Goal: Information Seeking & Learning: Find specific fact

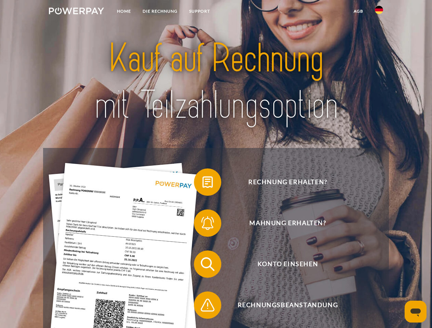
click at [76, 12] on img at bounding box center [76, 11] width 55 height 7
click at [379, 12] on img at bounding box center [379, 10] width 8 height 8
click at [358, 11] on link "agb" at bounding box center [358, 11] width 21 height 12
click at [203, 184] on span at bounding box center [197, 182] width 34 height 34
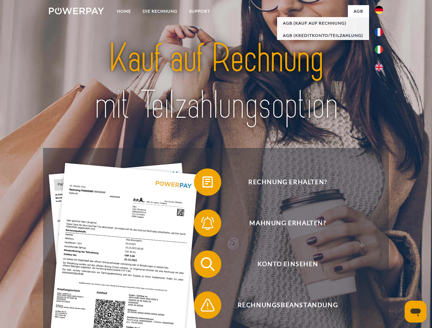
click at [203, 225] on span at bounding box center [197, 223] width 34 height 34
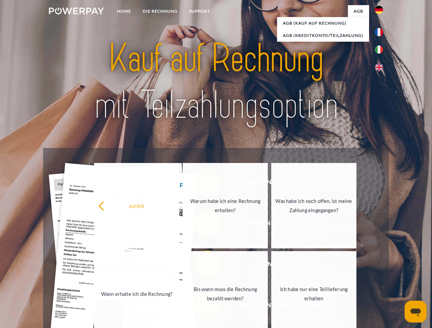
click at [203, 266] on link "Bis wann muss die Rechnung bezahlt werden?" at bounding box center [225, 294] width 85 height 86
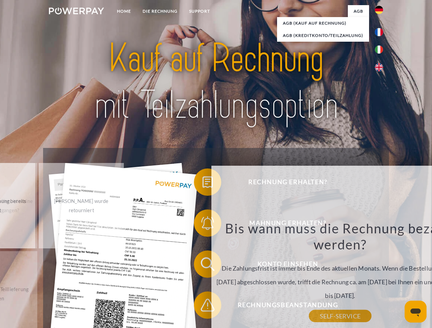
click at [216, 307] on div "Bis wann muss die Rechnung bezahlt werden? Die Zahlungsfrist ist immer bis Ende…" at bounding box center [341, 268] width 250 height 96
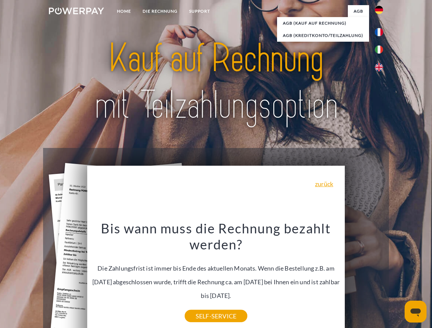
click at [416, 312] on icon "Messaging-Fenster öffnen" at bounding box center [416, 313] width 10 height 8
